Goal: Task Accomplishment & Management: Complete application form

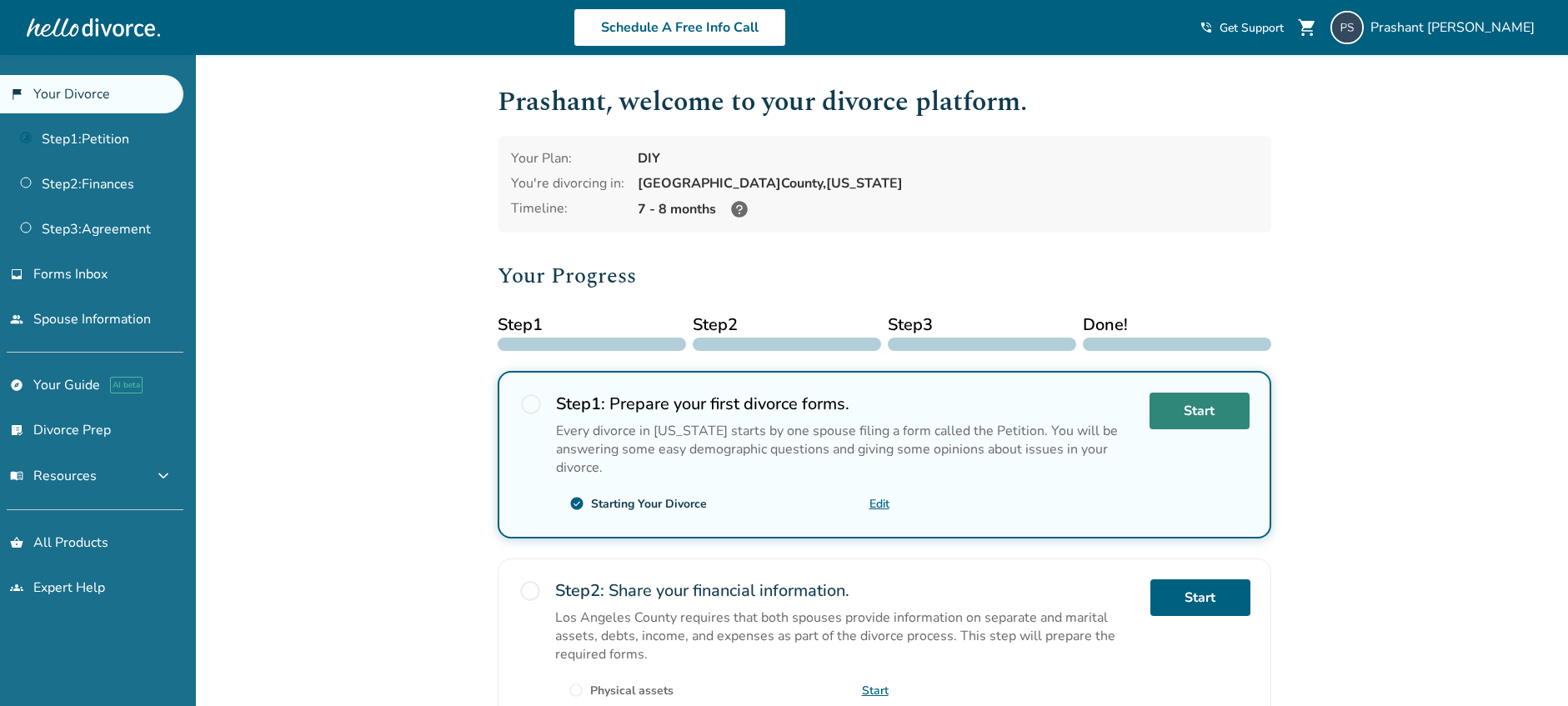
click at [1217, 414] on link "Start" at bounding box center [1199, 411] width 100 height 37
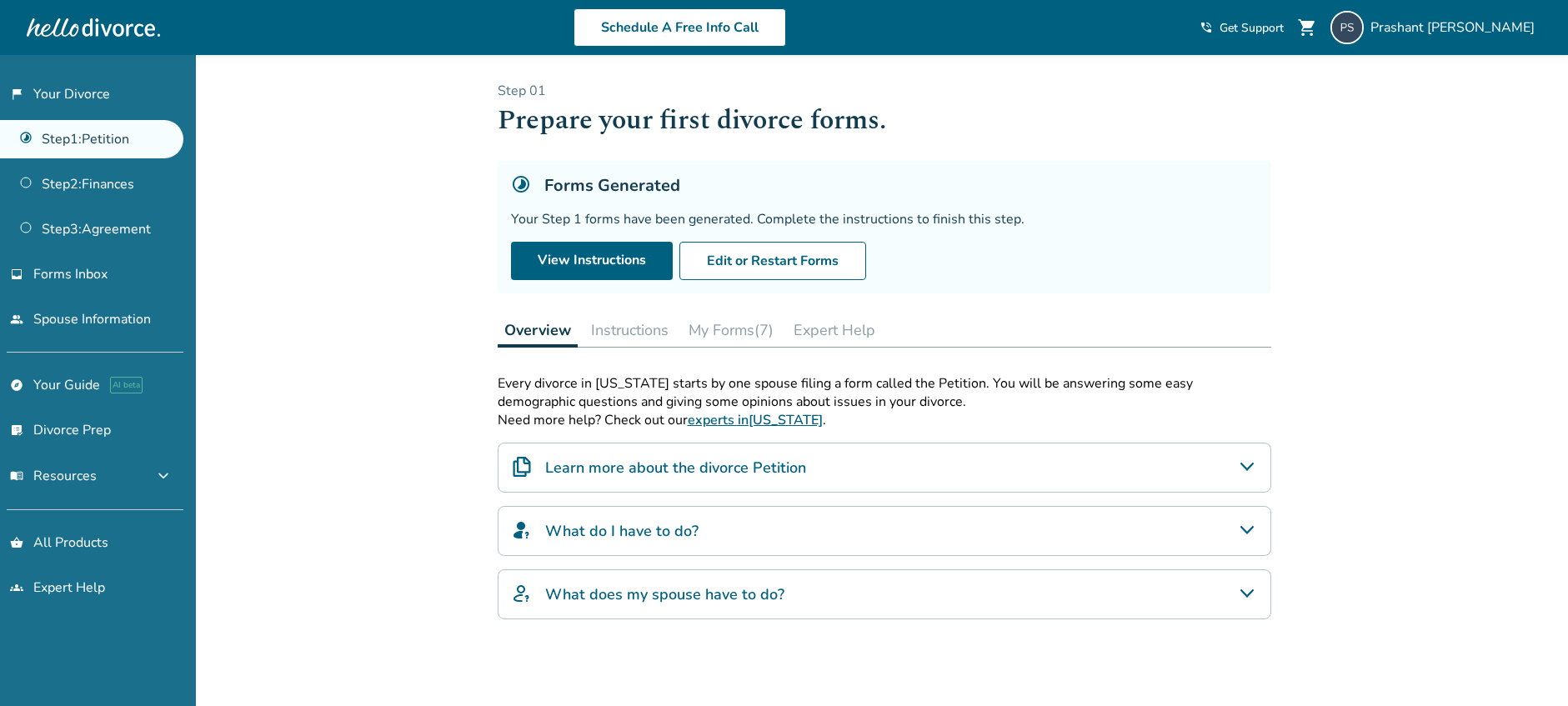
click at [658, 329] on button "Instructions" at bounding box center [630, 330] width 91 height 33
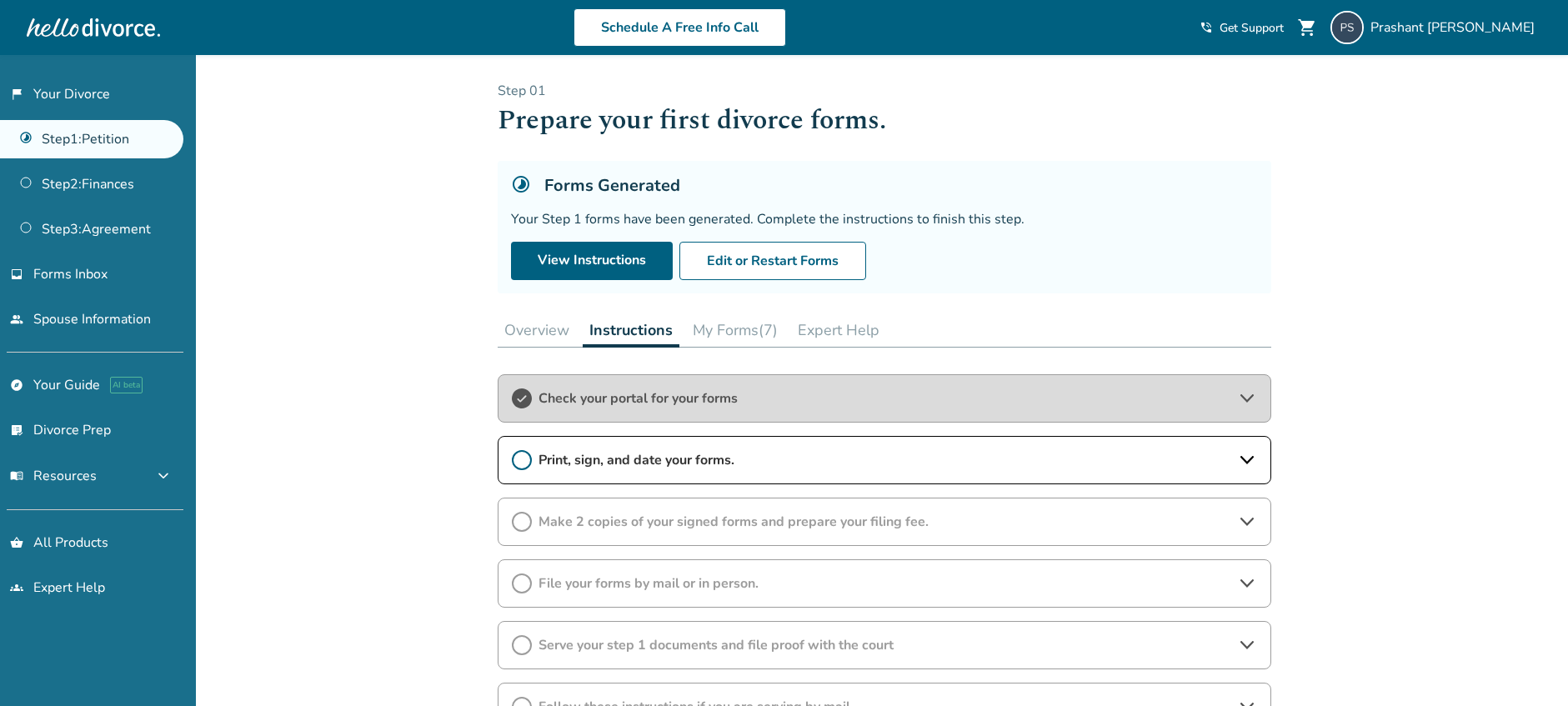
click at [741, 323] on button "My Forms (7)" at bounding box center [735, 330] width 98 height 33
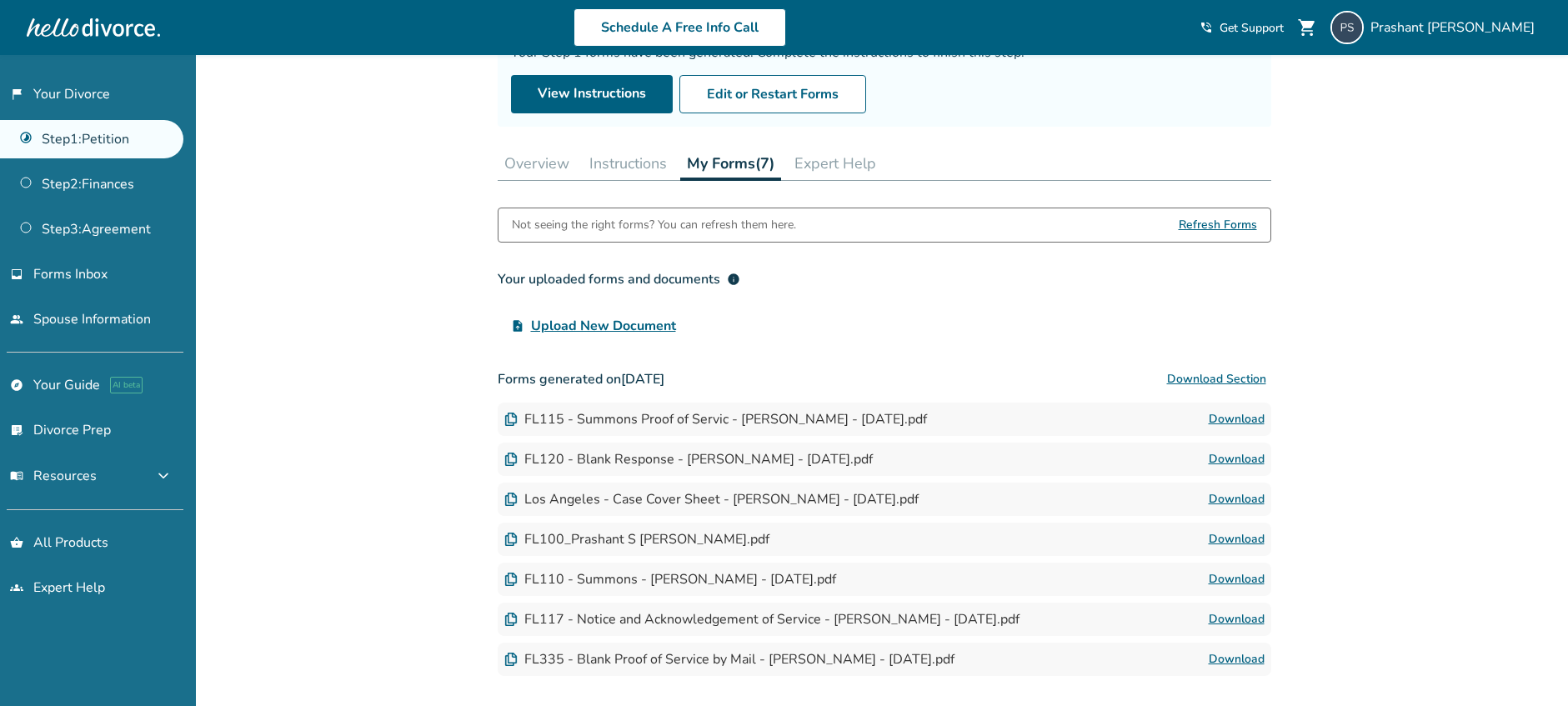
scroll to position [250, 0]
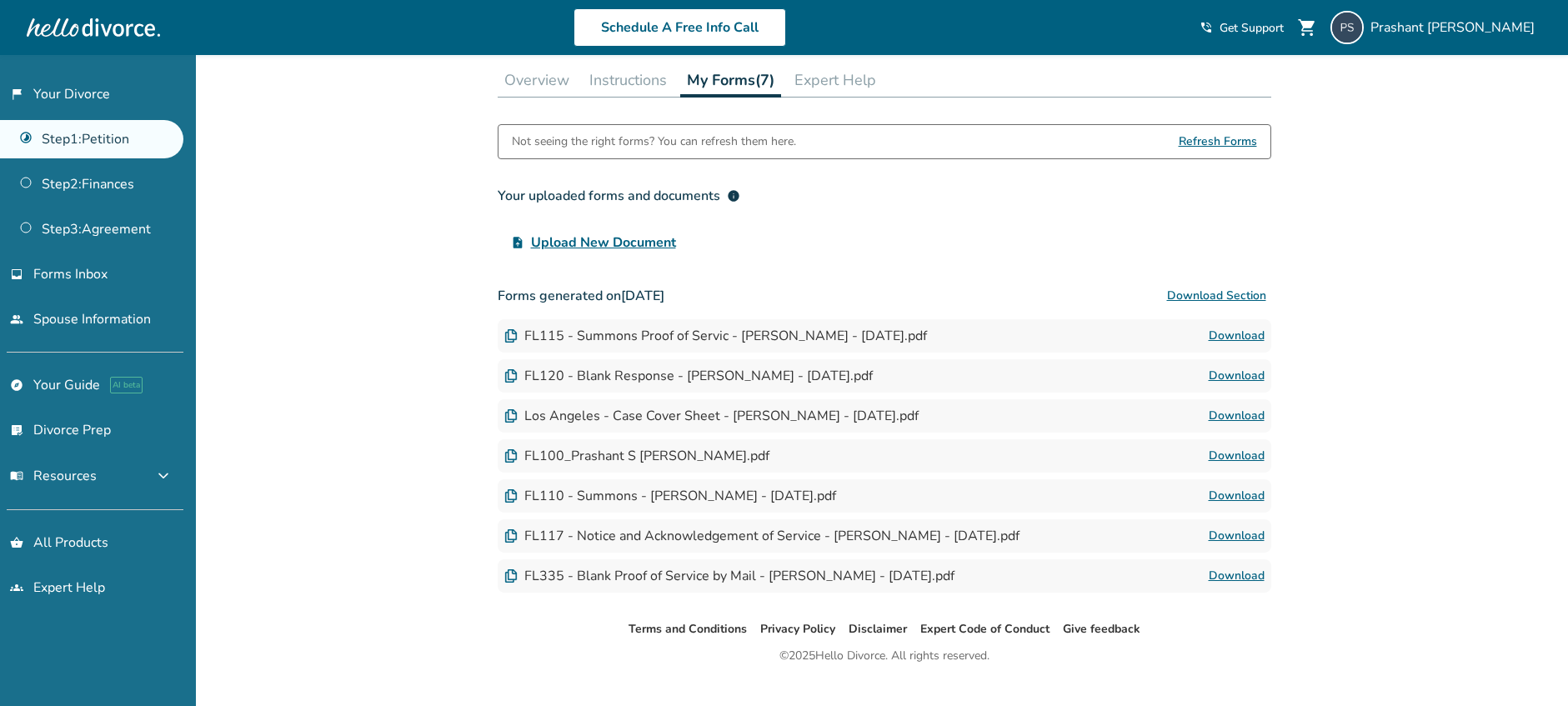
click at [1259, 281] on button "Download Section" at bounding box center [1216, 296] width 110 height 33
click at [1247, 300] on button "Download Section" at bounding box center [1216, 296] width 110 height 33
